Goal: Task Accomplishment & Management: Use online tool/utility

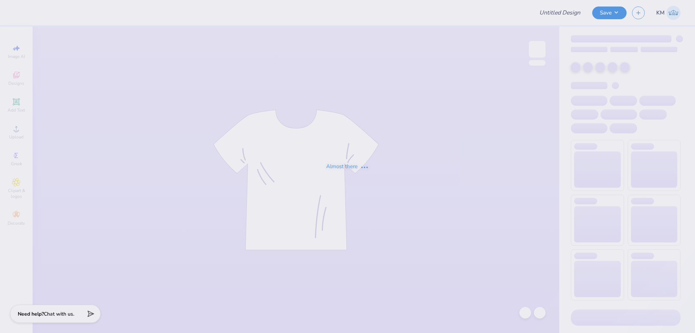
type input "Darlings Set"
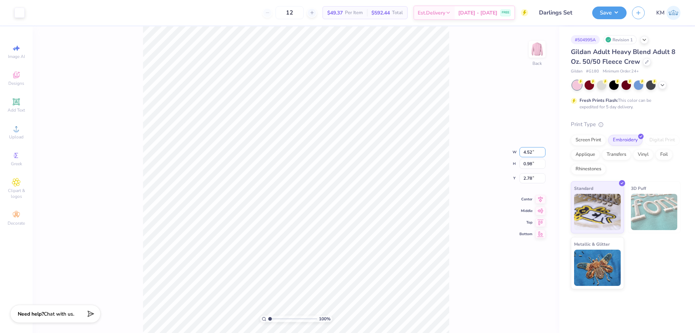
drag, startPoint x: 533, startPoint y: 153, endPoint x: 504, endPoint y: 151, distance: 29.0
click at [505, 151] on div "100 % Back W 4.52 4.52 " H 0.98 0.98 " Y 2.78 2.78 " Center Middle Top Bottom" at bounding box center [296, 179] width 527 height 306
click at [528, 153] on input "4.52" at bounding box center [532, 152] width 26 height 10
type input "3.50"
type input "0.76"
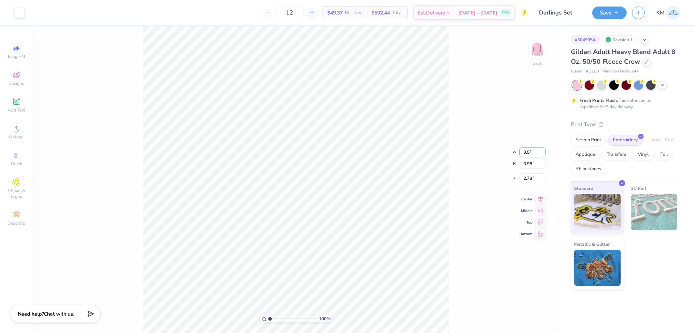
type input "2.89"
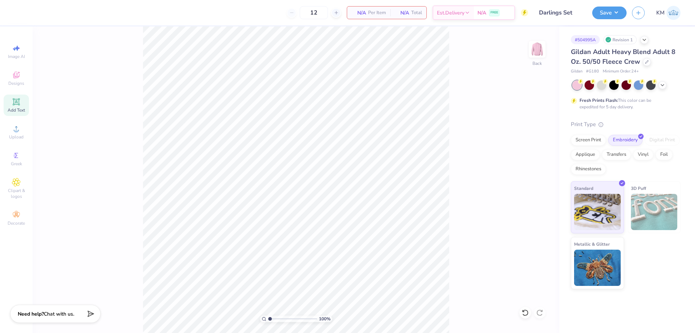
click at [20, 105] on icon at bounding box center [16, 101] width 9 height 9
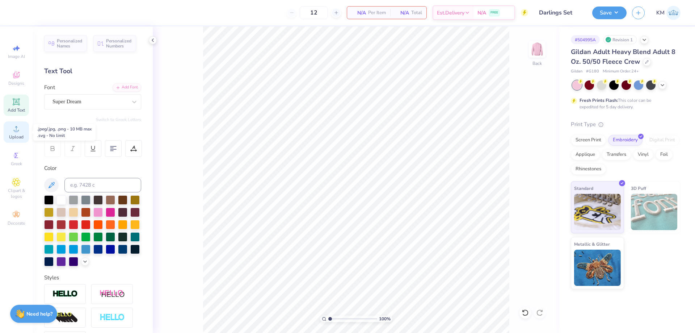
click at [20, 136] on span "Upload" at bounding box center [16, 137] width 14 height 6
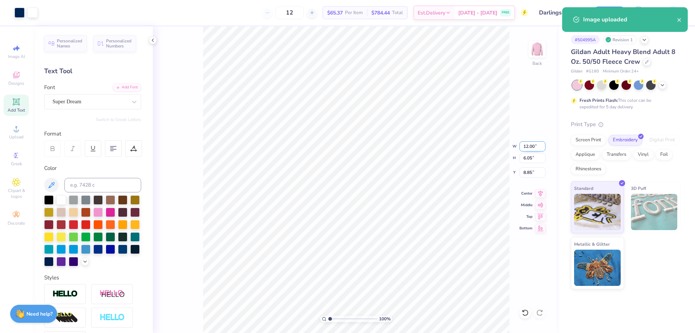
click at [531, 147] on input "12.00" at bounding box center [532, 146] width 26 height 10
type input "2.00"
type input "1.01"
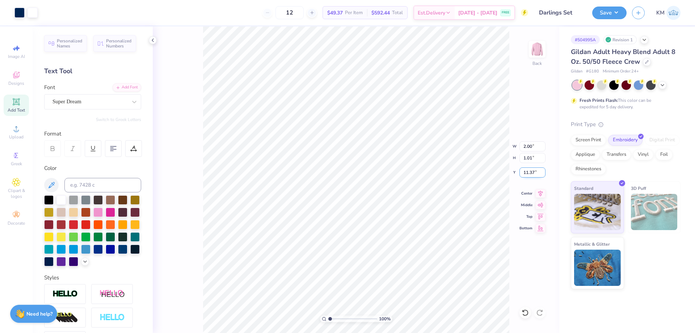
click at [528, 171] on input "11.37" at bounding box center [532, 172] width 26 height 10
type input "3.00"
drag, startPoint x: 533, startPoint y: 144, endPoint x: 520, endPoint y: 144, distance: 13.4
click at [520, 144] on input "2.00" at bounding box center [532, 146] width 26 height 10
type input "3.00"
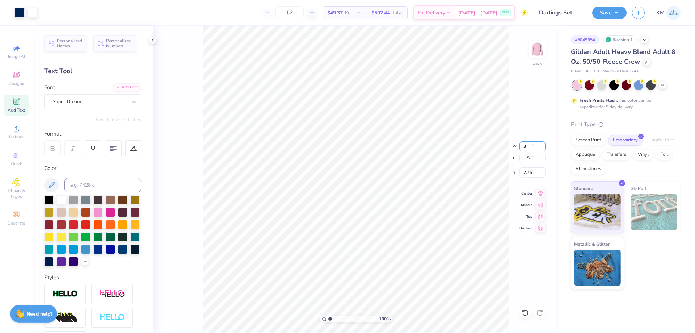
type input "1.51"
type input "2.75"
click at [510, 102] on div "100 % Back W 3.00 3.00 " H 1.51 1.51 " Y 2.75 2.75 " Center Middle Top Bottom" at bounding box center [356, 179] width 406 height 306
click at [525, 172] on input "2.75" at bounding box center [532, 172] width 26 height 10
type input "3.00"
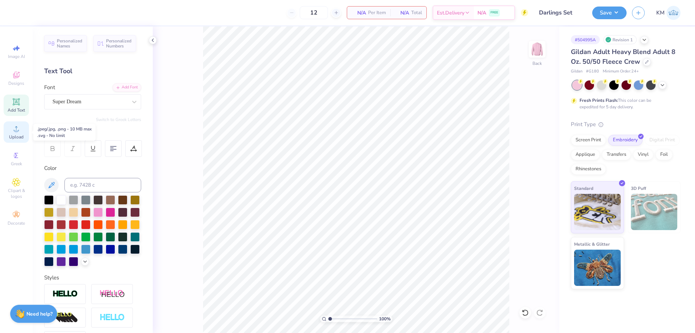
click at [17, 138] on span "Upload" at bounding box center [16, 137] width 14 height 6
click at [15, 131] on icon at bounding box center [16, 128] width 5 height 5
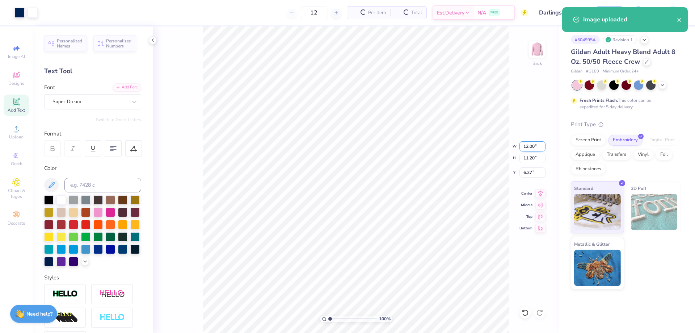
click at [526, 146] on input "12.00" at bounding box center [532, 146] width 26 height 10
type input "2.00"
type input "1.87"
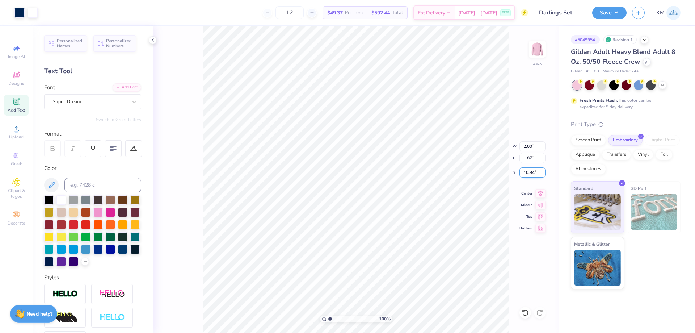
click at [524, 170] on input "10.94" at bounding box center [532, 172] width 26 height 10
type input "3.00"
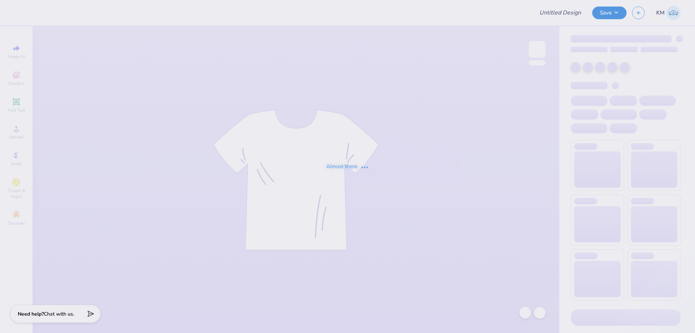
type input "kkg parents weekend shirt"
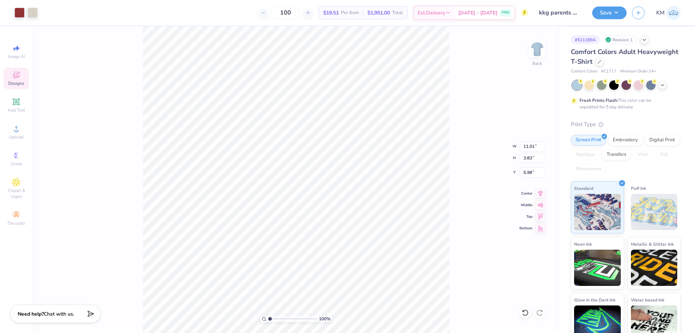
type input "5.98"
click at [18, 113] on div "Add Text" at bounding box center [16, 104] width 25 height 21
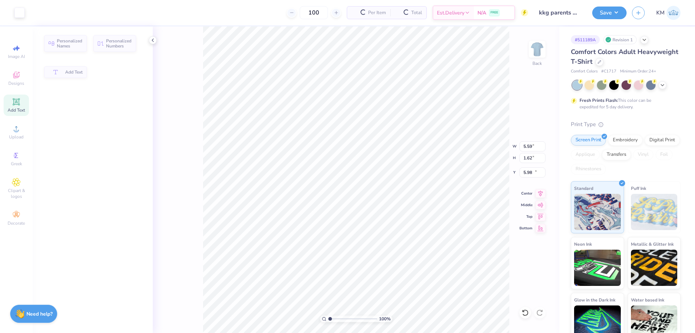
type input "5.59"
type input "1.62"
type input "11.69"
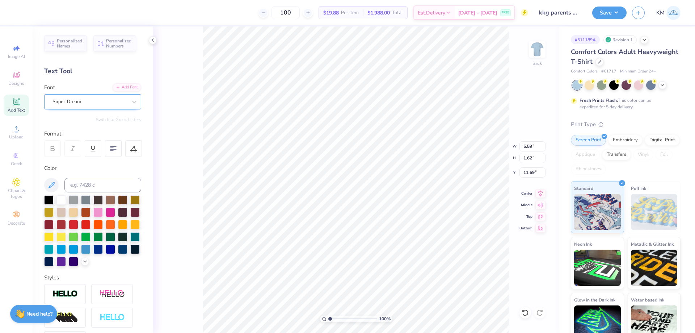
click at [75, 103] on div "Super Dream" at bounding box center [90, 101] width 76 height 11
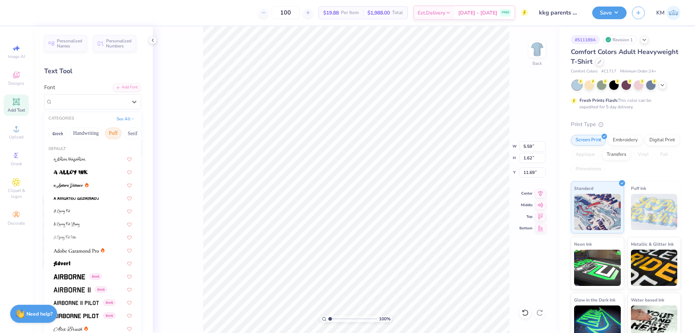
click at [117, 136] on button "Puff" at bounding box center [113, 133] width 17 height 12
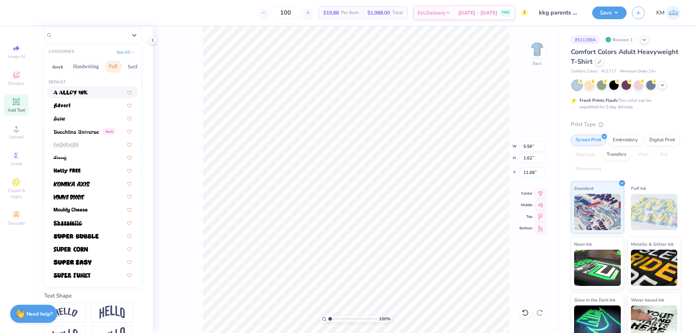
scroll to position [28, 0]
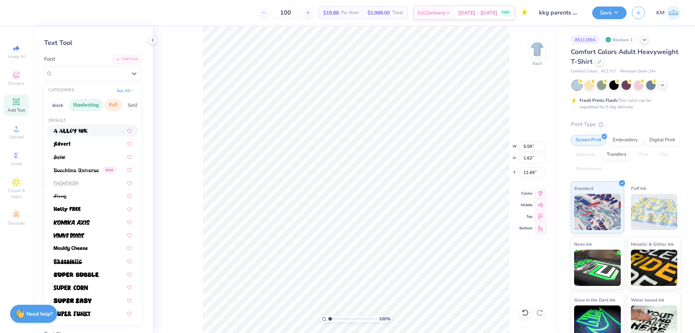
click at [86, 102] on button "Handwriting" at bounding box center [86, 105] width 34 height 12
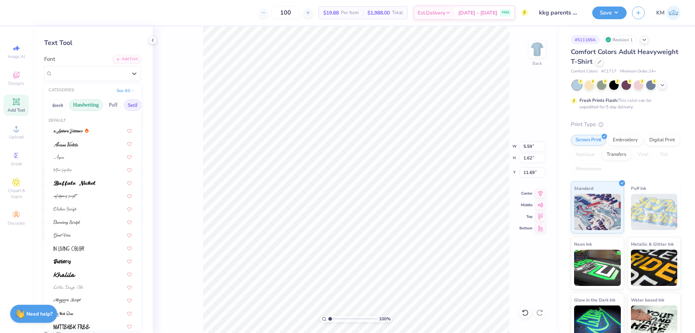
click at [127, 105] on button "Serif" at bounding box center [133, 105] width 18 height 12
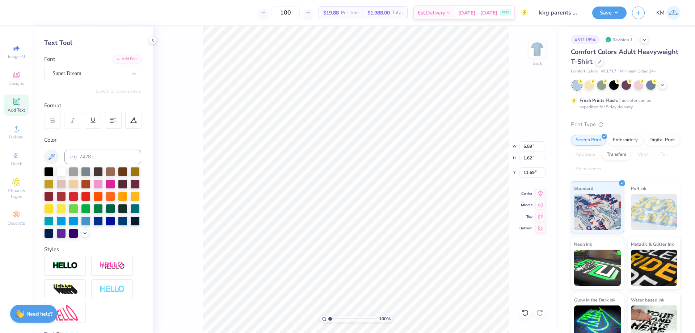
scroll to position [6, 1]
type textarea "TE"
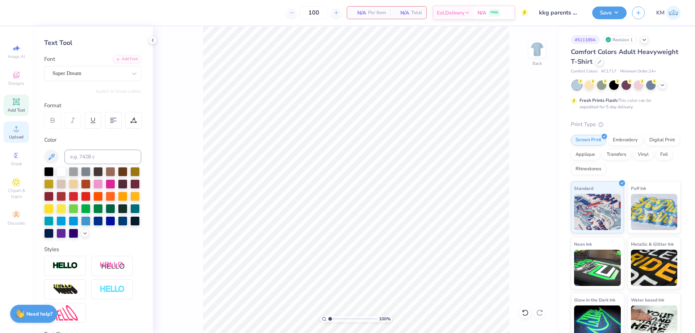
click at [12, 131] on icon at bounding box center [16, 128] width 9 height 9
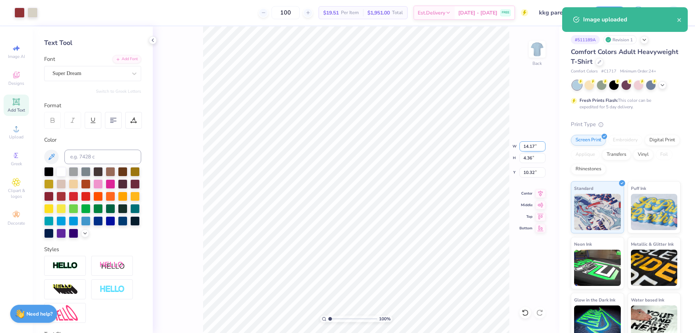
click at [524, 145] on input "14.17" at bounding box center [532, 146] width 26 height 10
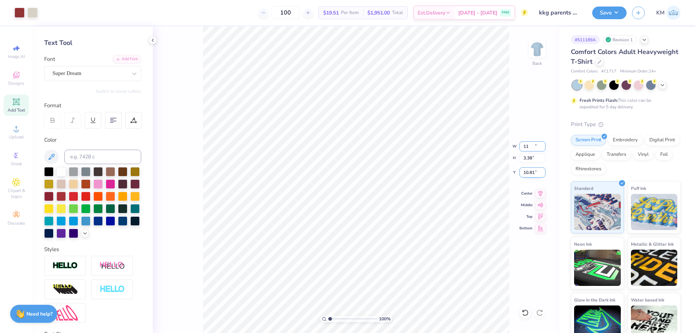
type input "11.00"
type input "3.38"
click at [529, 172] on input "10.81" at bounding box center [532, 172] width 26 height 10
type input "3.00"
type input "kappa kappa gam"
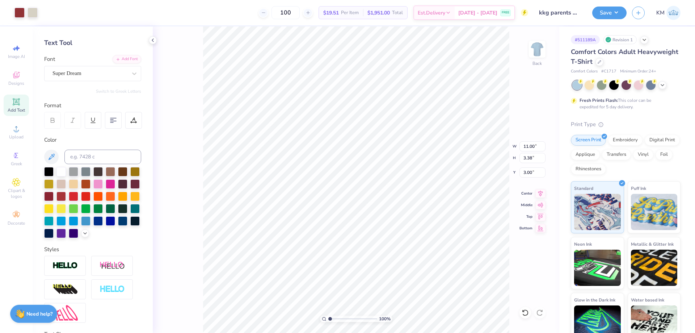
scroll to position [1702, 0]
